Goal: Task Accomplishment & Management: Manage account settings

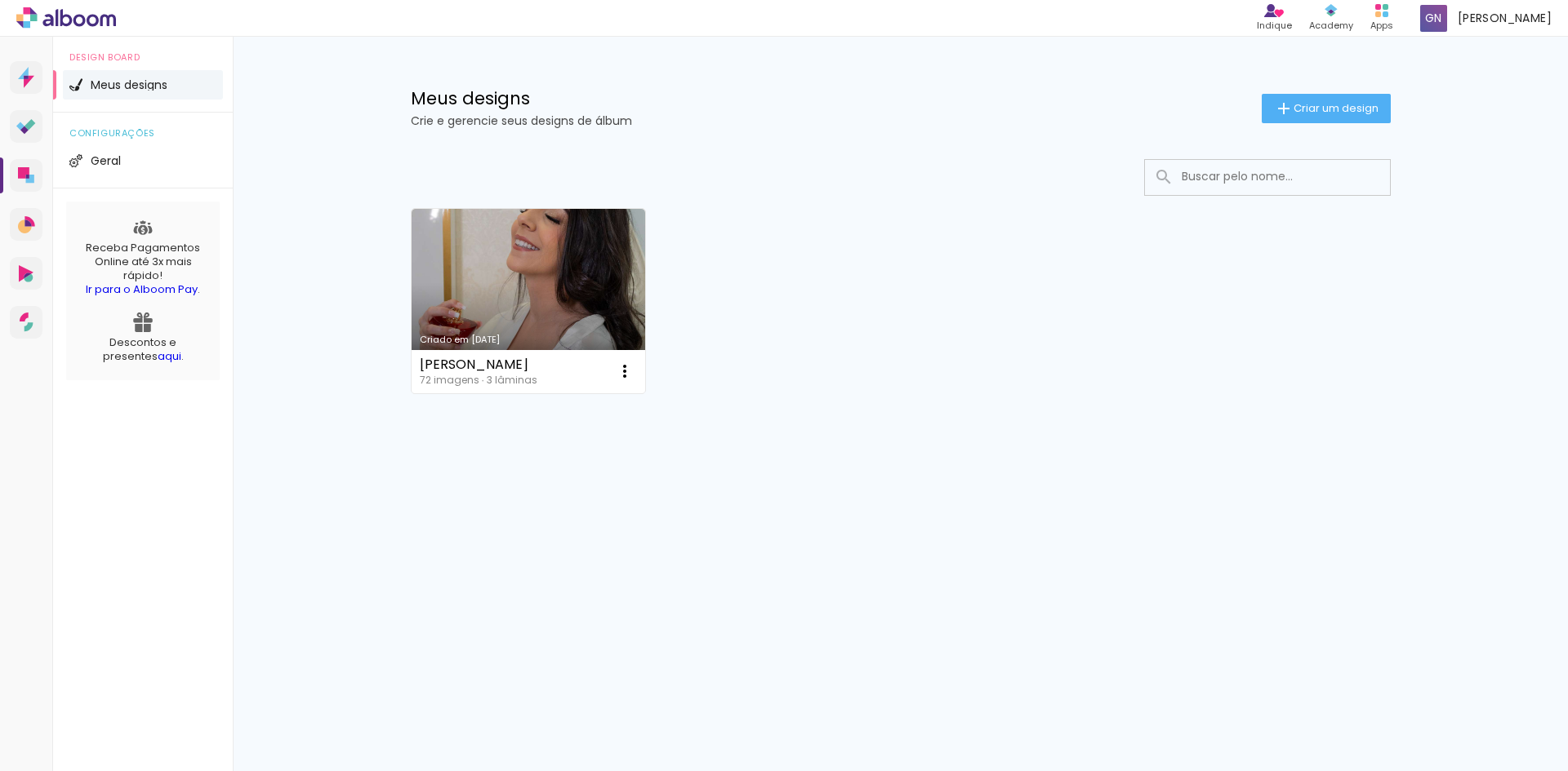
click at [168, 76] on li "Meus designs" at bounding box center [143, 84] width 160 height 29
click at [115, 164] on span "Geral" at bounding box center [105, 161] width 30 height 11
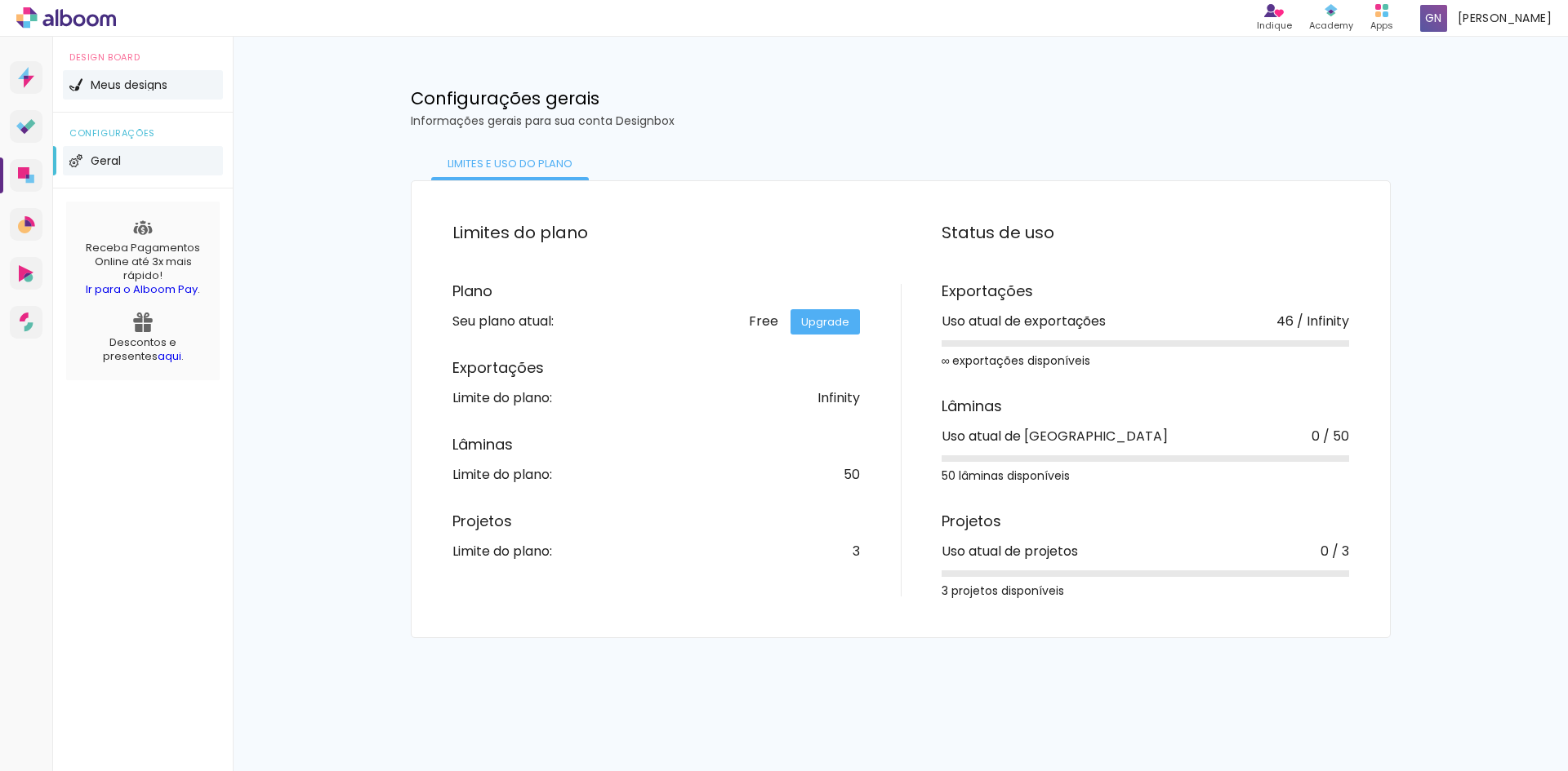
click at [78, 88] on img at bounding box center [76, 84] width 13 height 13
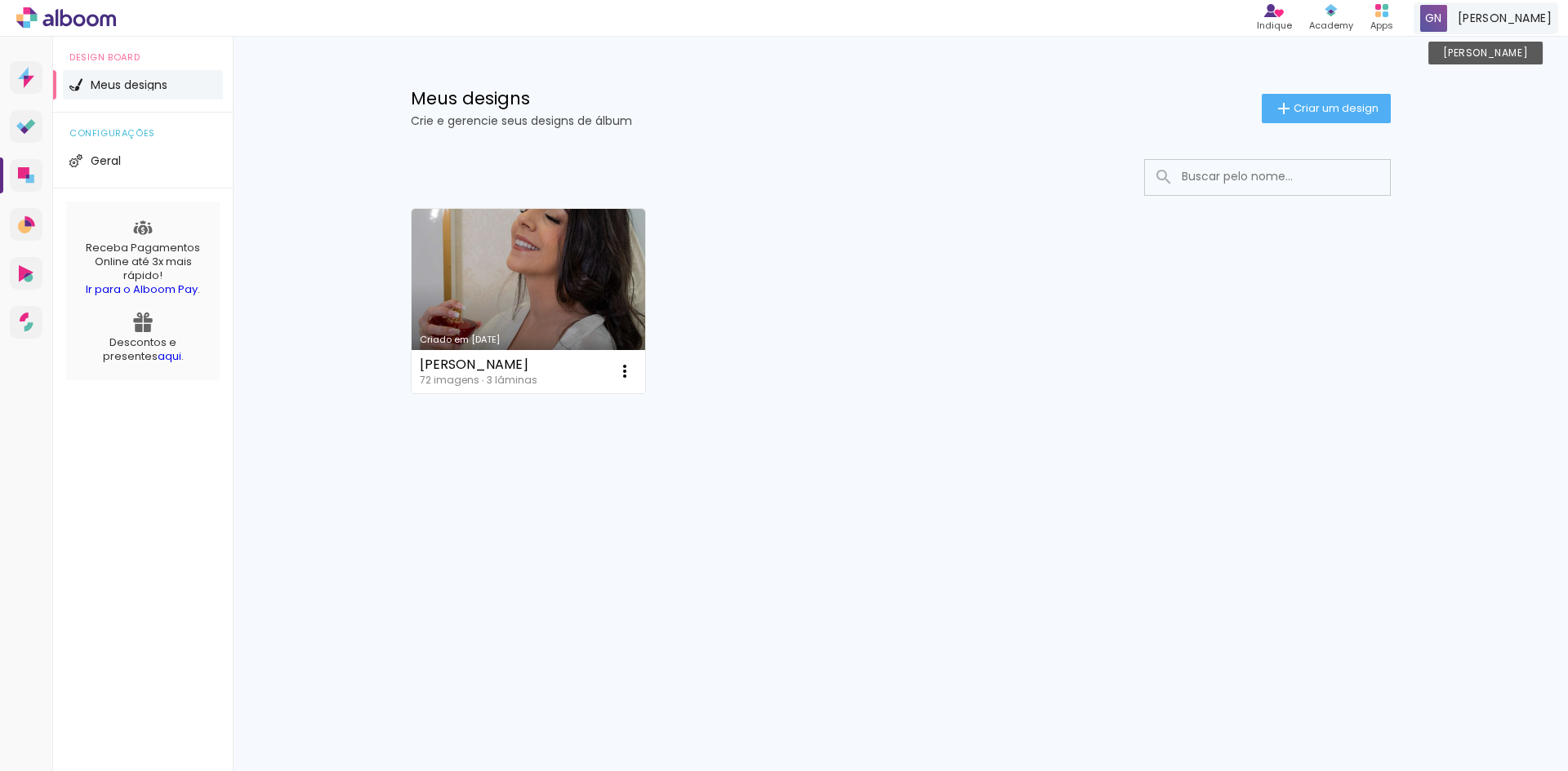
click at [1447, 13] on span at bounding box center [1434, 18] width 27 height 27
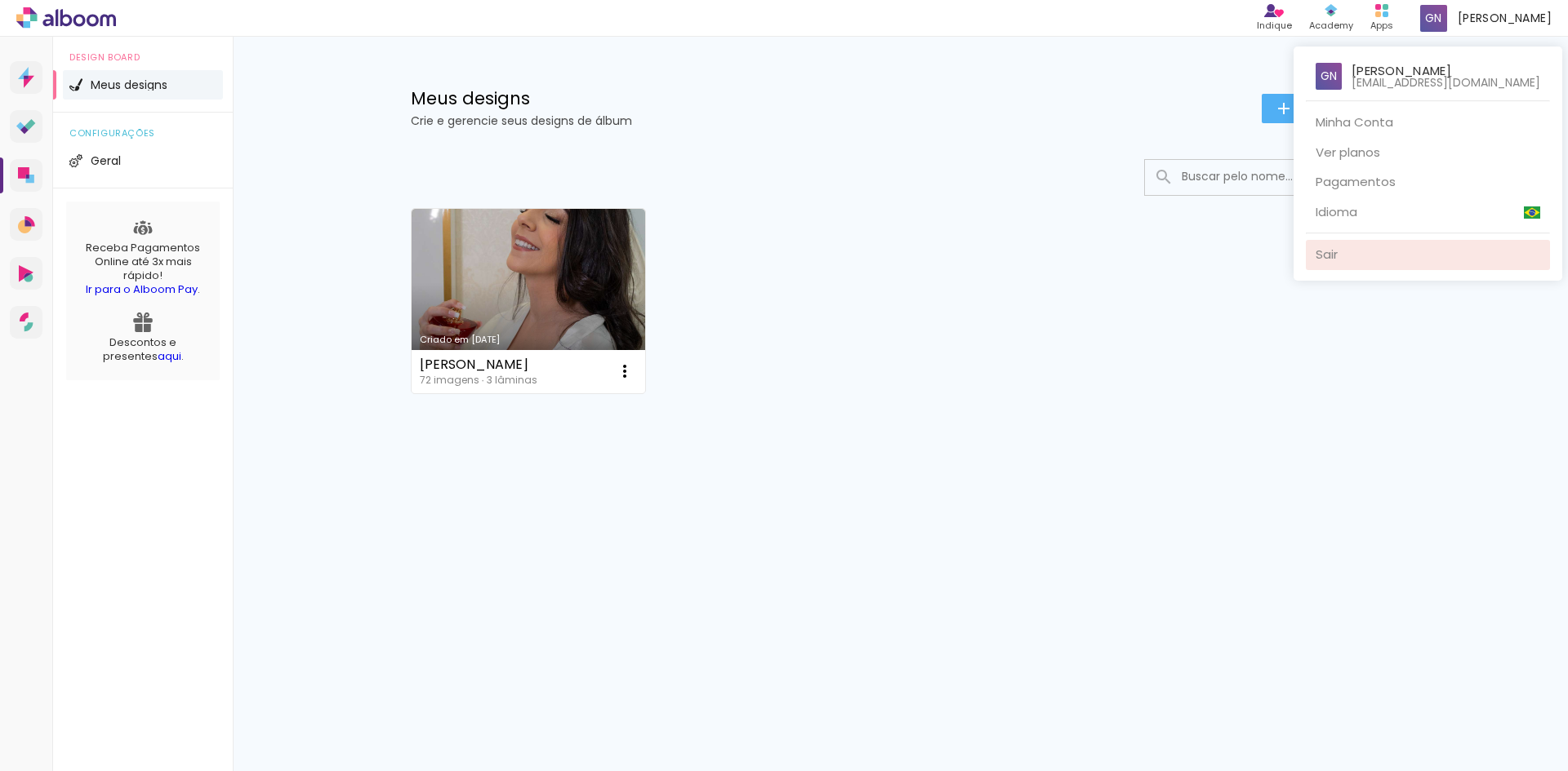
click at [1340, 257] on link "Sair" at bounding box center [1427, 255] width 244 height 30
